Goal: Navigation & Orientation: Find specific page/section

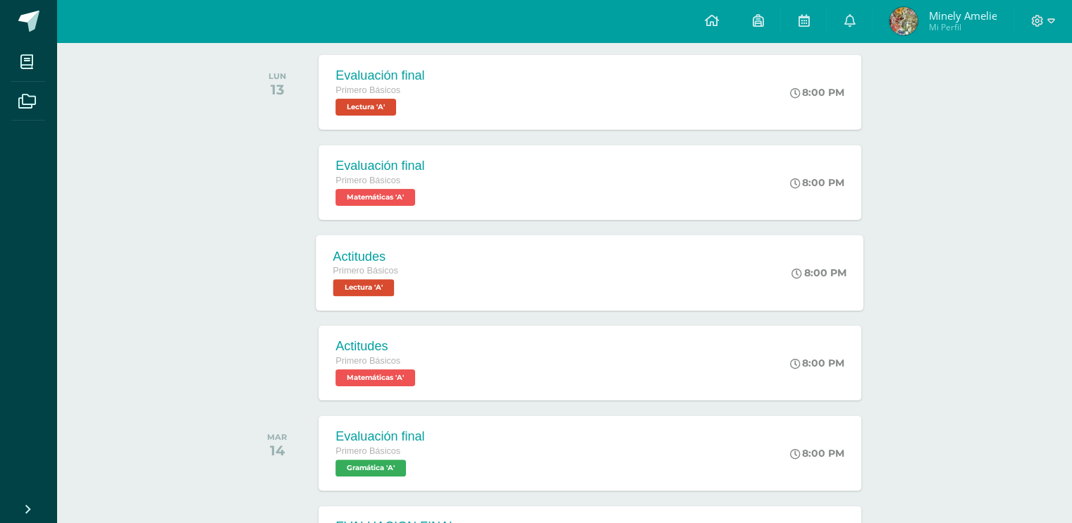
scroll to position [352, 0]
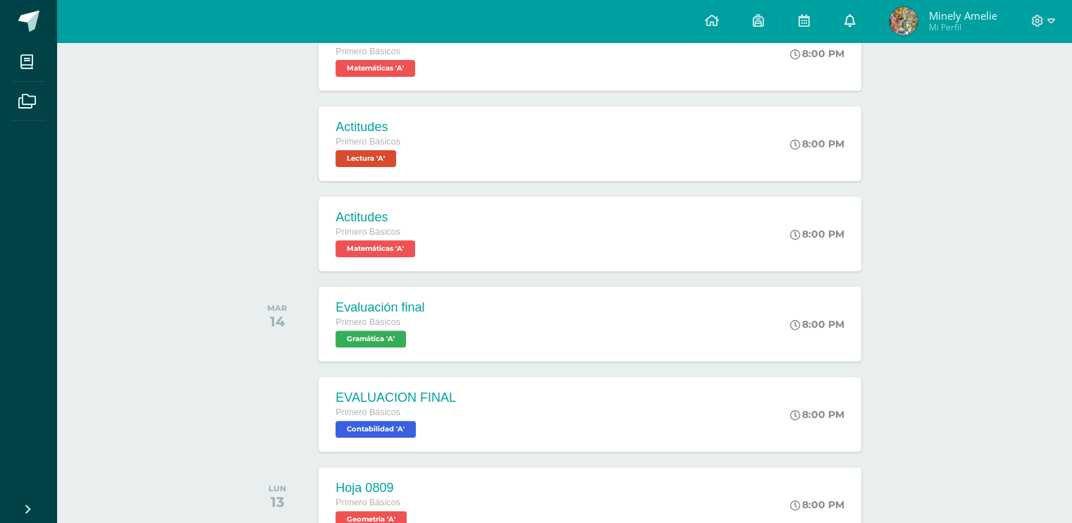
click at [850, 24] on icon at bounding box center [849, 20] width 11 height 13
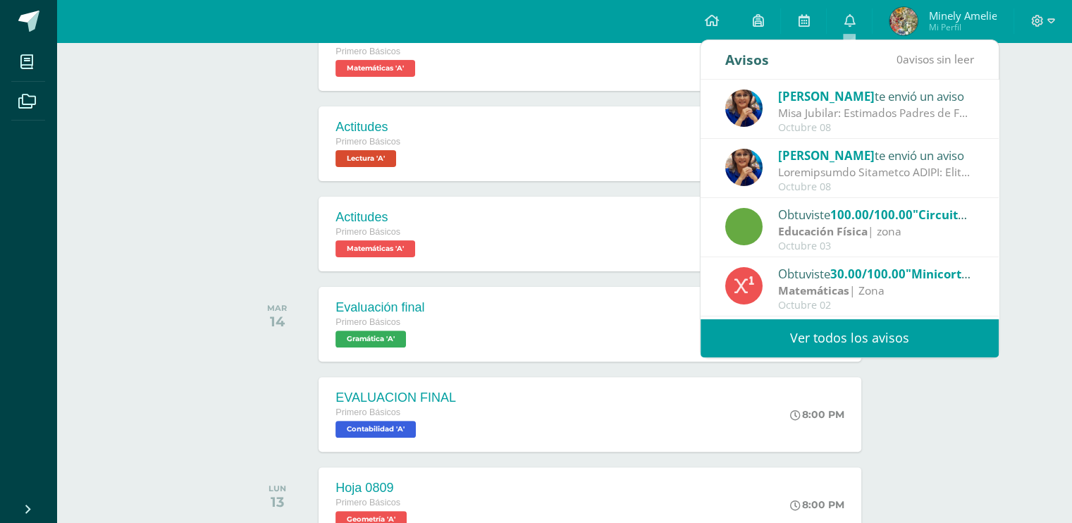
click at [933, 14] on span "Minely Amelie" at bounding box center [962, 15] width 68 height 14
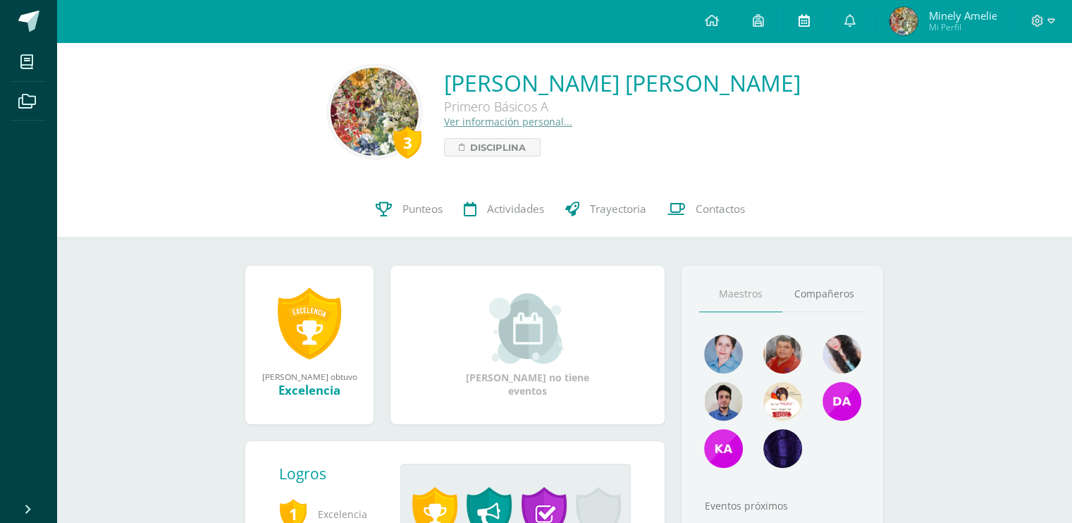
click at [799, 25] on icon at bounding box center [803, 20] width 11 height 13
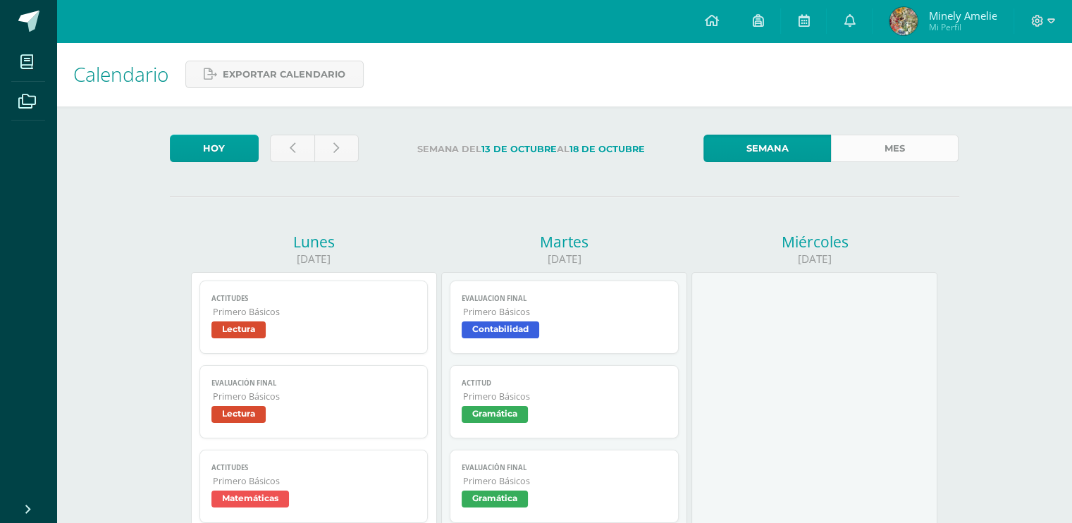
click at [935, 154] on link "Mes" at bounding box center [895, 148] width 128 height 27
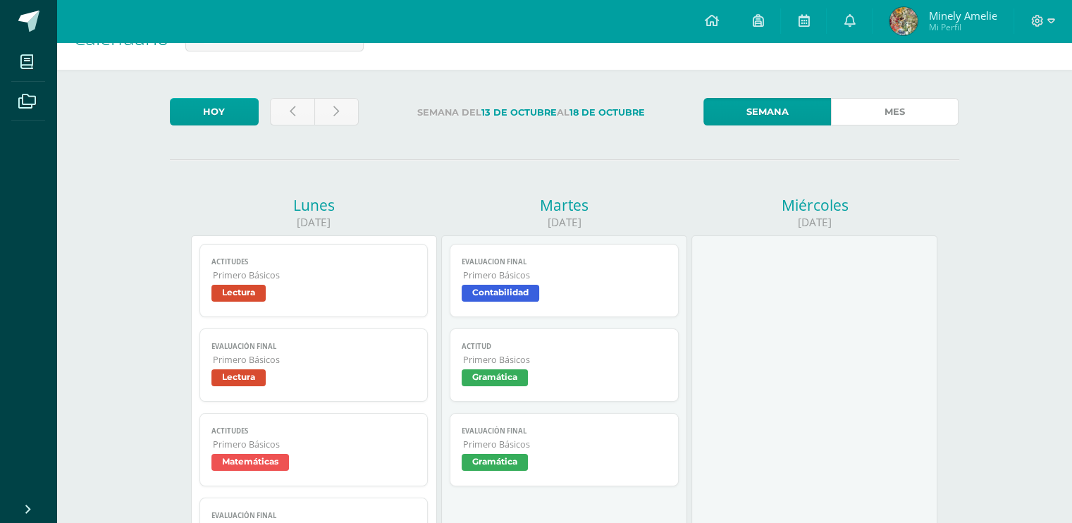
scroll to position [70, 0]
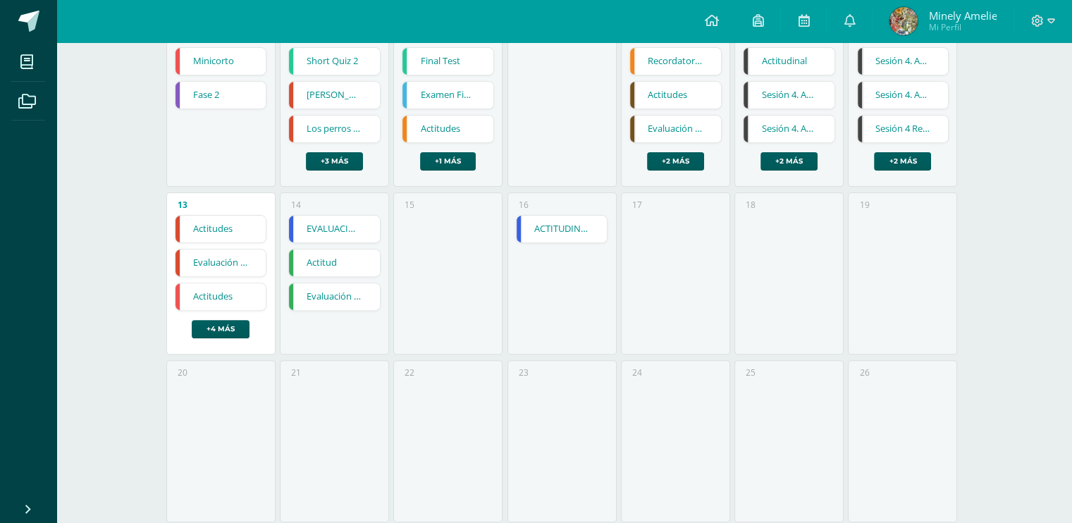
scroll to position [423, 0]
